Goal: Transaction & Acquisition: Purchase product/service

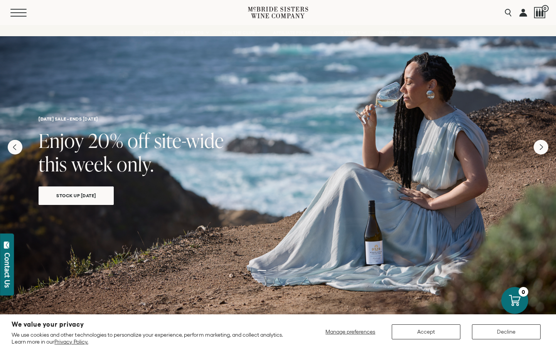
click at [16, 13] on button "Menu" at bounding box center [24, 13] width 28 height 8
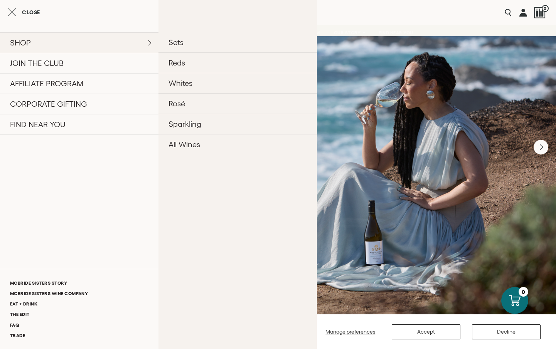
click at [31, 43] on link "SHOP" at bounding box center [79, 42] width 158 height 20
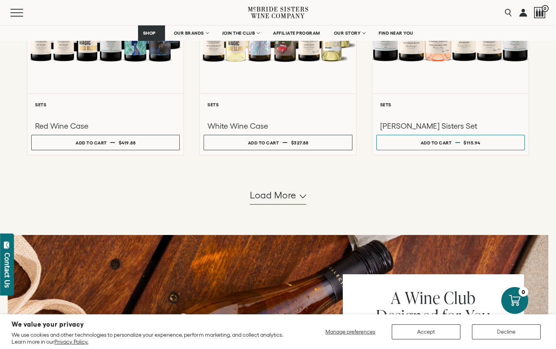
scroll to position [769, 0]
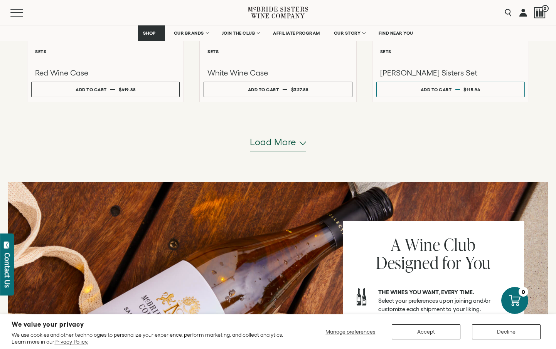
click at [284, 142] on span "Load more" at bounding box center [273, 142] width 47 height 13
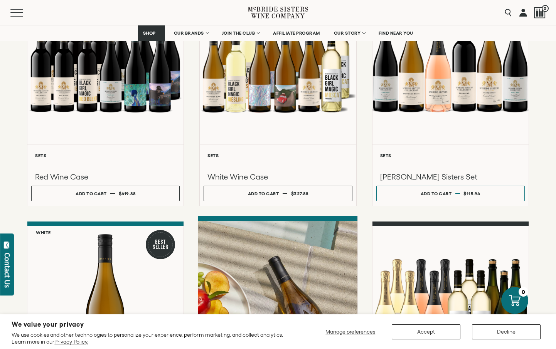
scroll to position [666, 0]
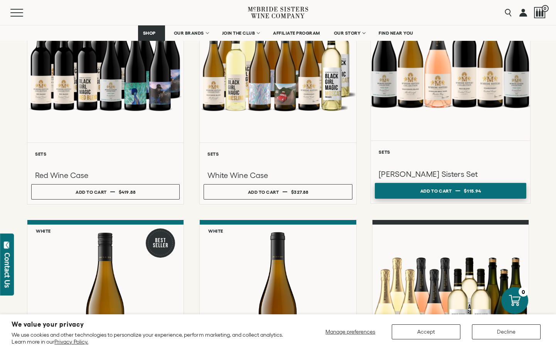
click at [446, 191] on div "Add to cart" at bounding box center [436, 191] width 32 height 12
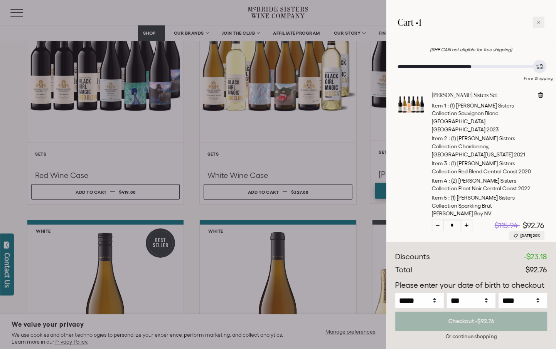
scroll to position [52, 0]
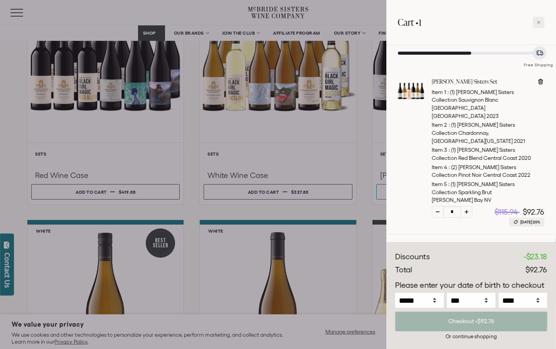
click at [378, 134] on div at bounding box center [278, 174] width 556 height 349
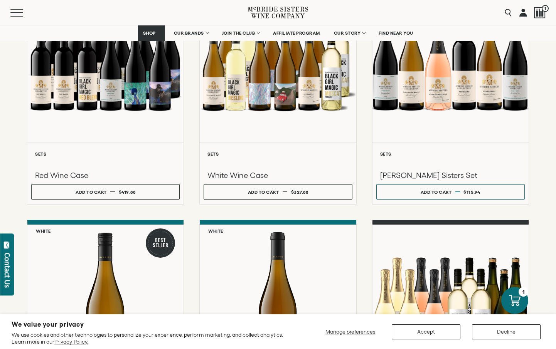
click at [540, 156] on div "**********" at bounding box center [278, 254] width 556 height 1547
click at [533, 174] on div "**********" at bounding box center [278, 254] width 556 height 1547
click at [360, 17] on div "Menu Search 1" at bounding box center [278, 12] width 556 height 25
